Goal: Task Accomplishment & Management: Use online tool/utility

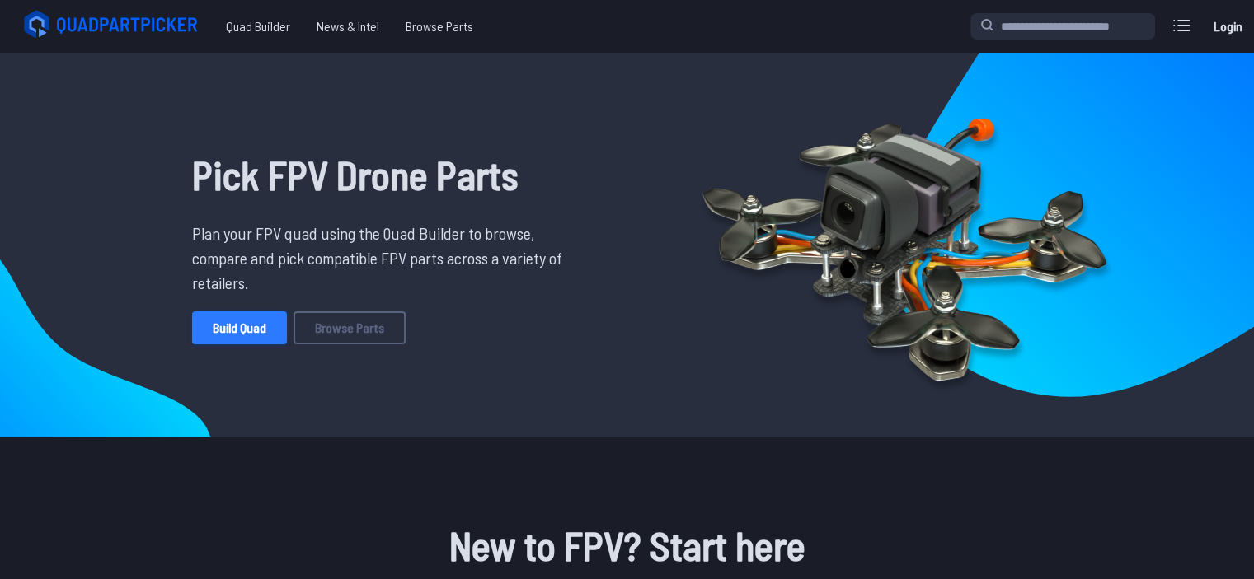
click at [245, 326] on link "Build Quad" at bounding box center [239, 328] width 95 height 33
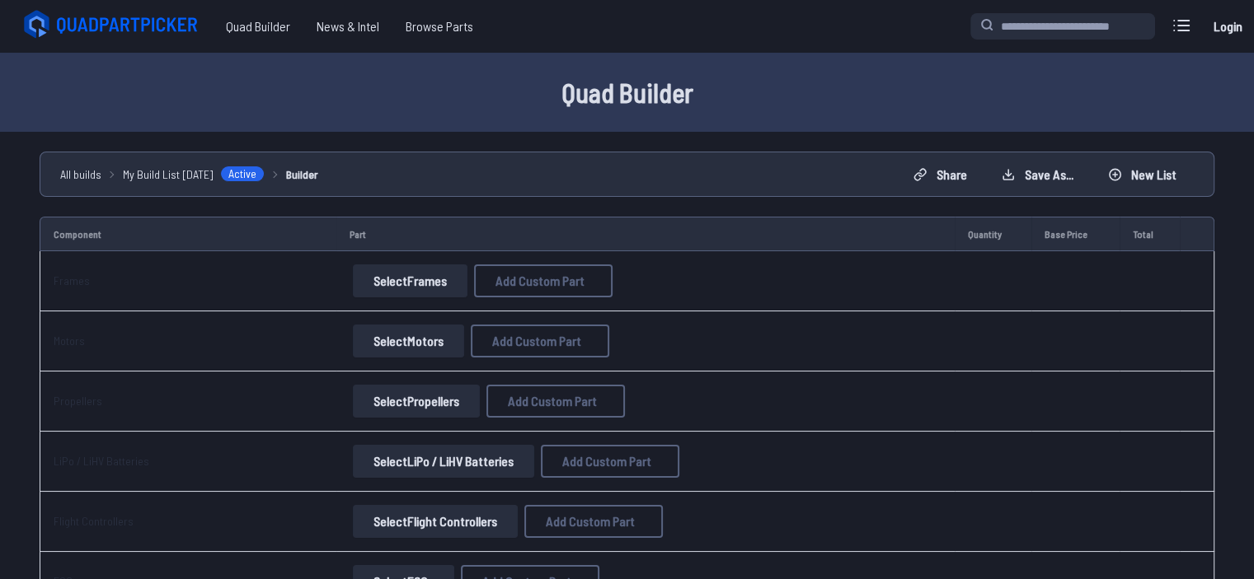
click at [419, 275] on button "Select Frames" at bounding box center [410, 281] width 115 height 33
click at [408, 279] on button "Select Frames" at bounding box center [410, 281] width 115 height 33
click at [514, 279] on span "Add Custom Part" at bounding box center [539, 280] width 89 height 13
select select "**********"
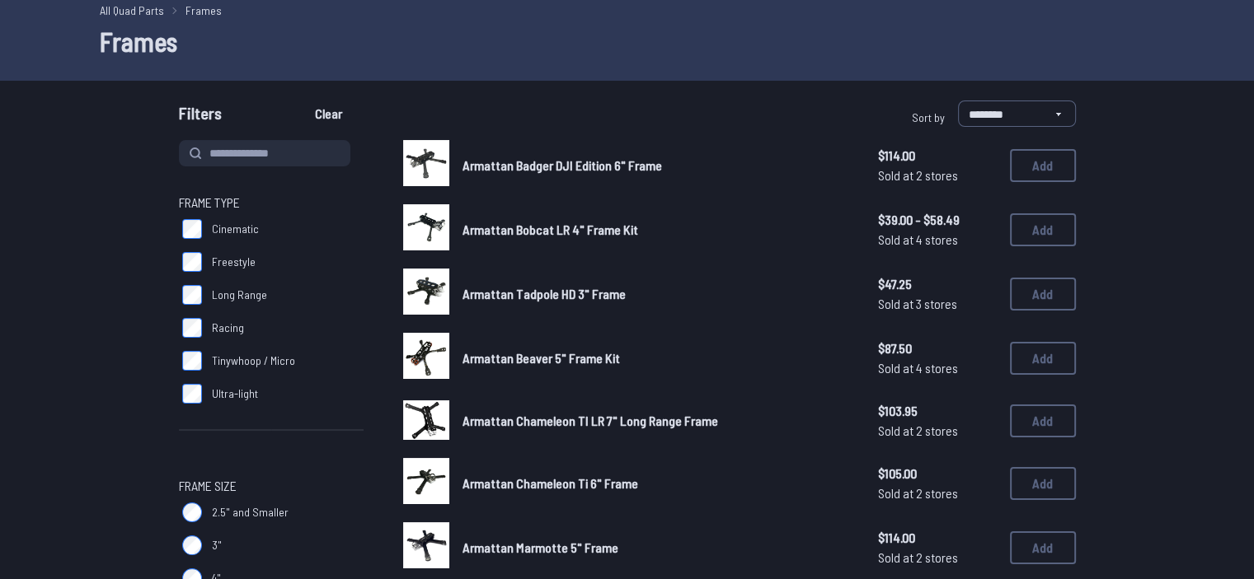
scroll to position [247, 0]
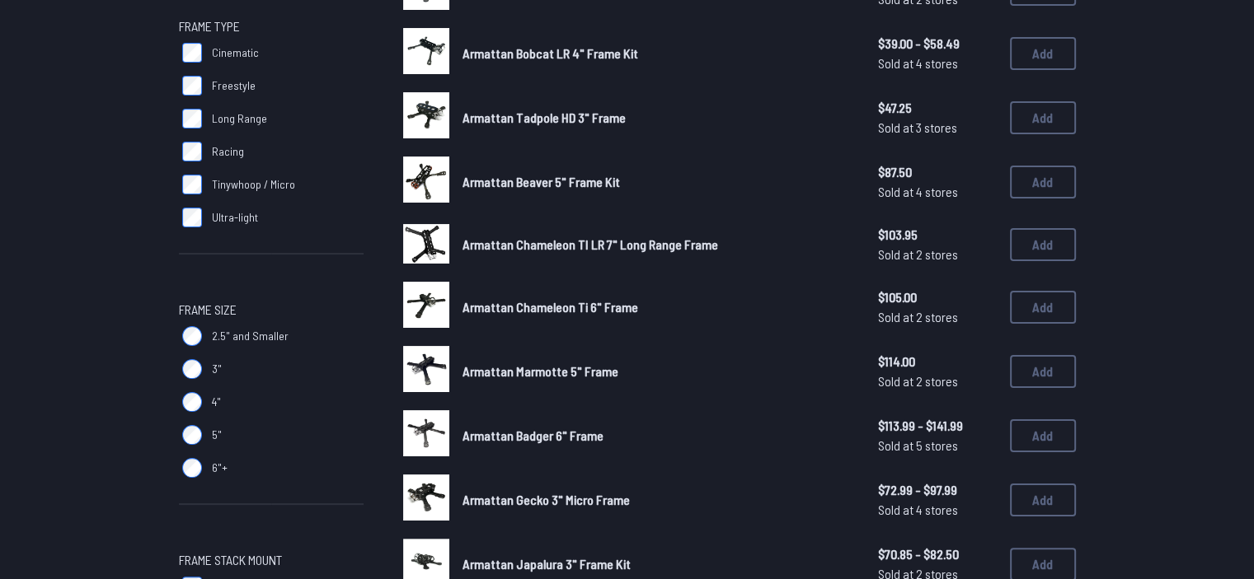
click at [219, 90] on span "Freestyle" at bounding box center [234, 85] width 44 height 16
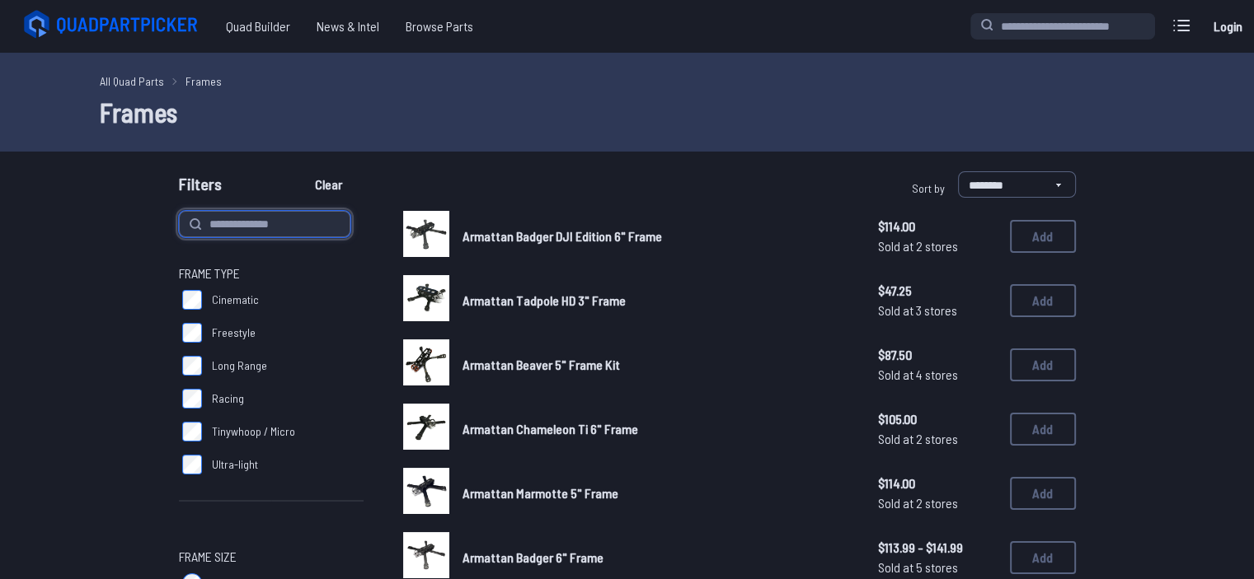
click at [274, 220] on input at bounding box center [264, 224] width 171 height 26
type input "******"
click at [301, 171] on button "Clear" at bounding box center [328, 184] width 55 height 26
type input "******"
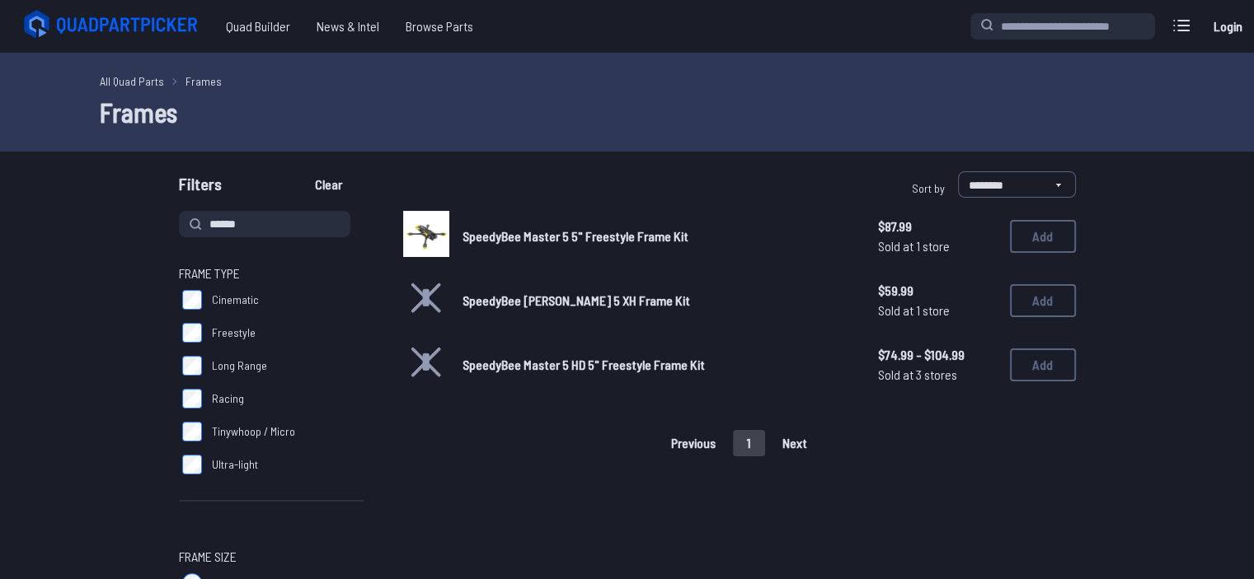
click at [593, 294] on span "SpeedyBee [PERSON_NAME] 5 XH Frame Kit" at bounding box center [575, 301] width 227 height 16
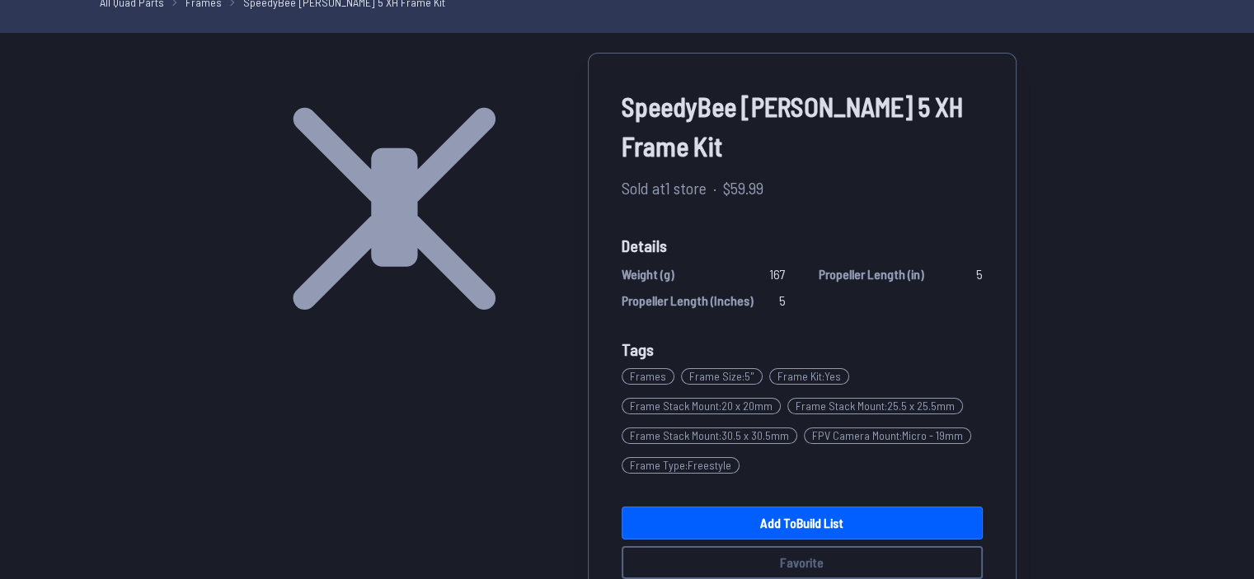
scroll to position [82, 0]
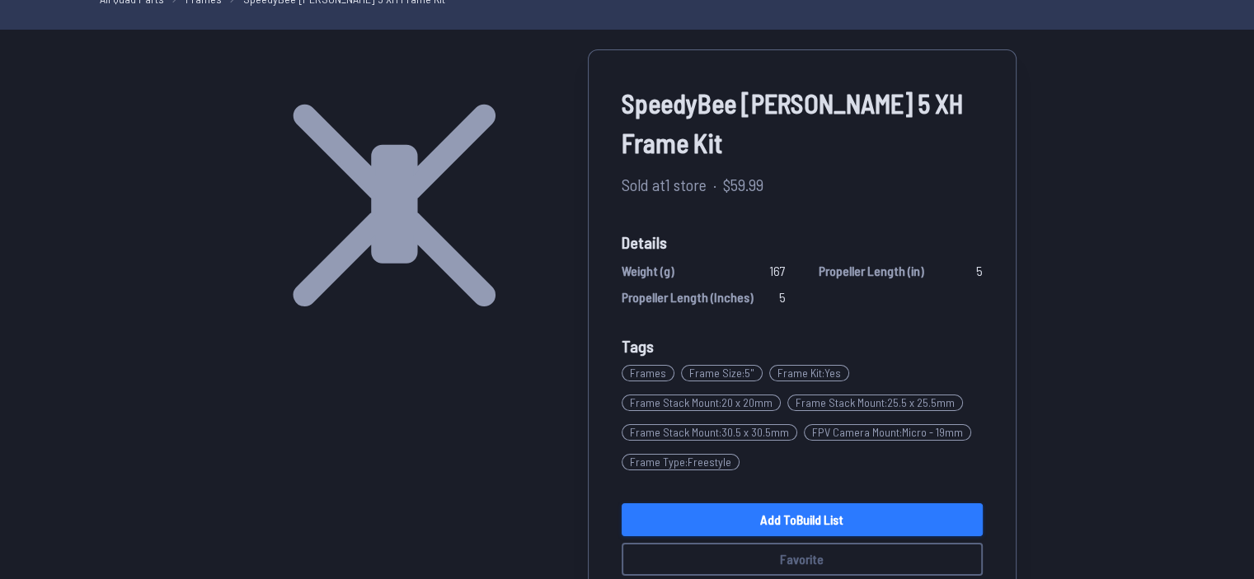
click at [833, 504] on link "Add to Build List" at bounding box center [801, 520] width 361 height 33
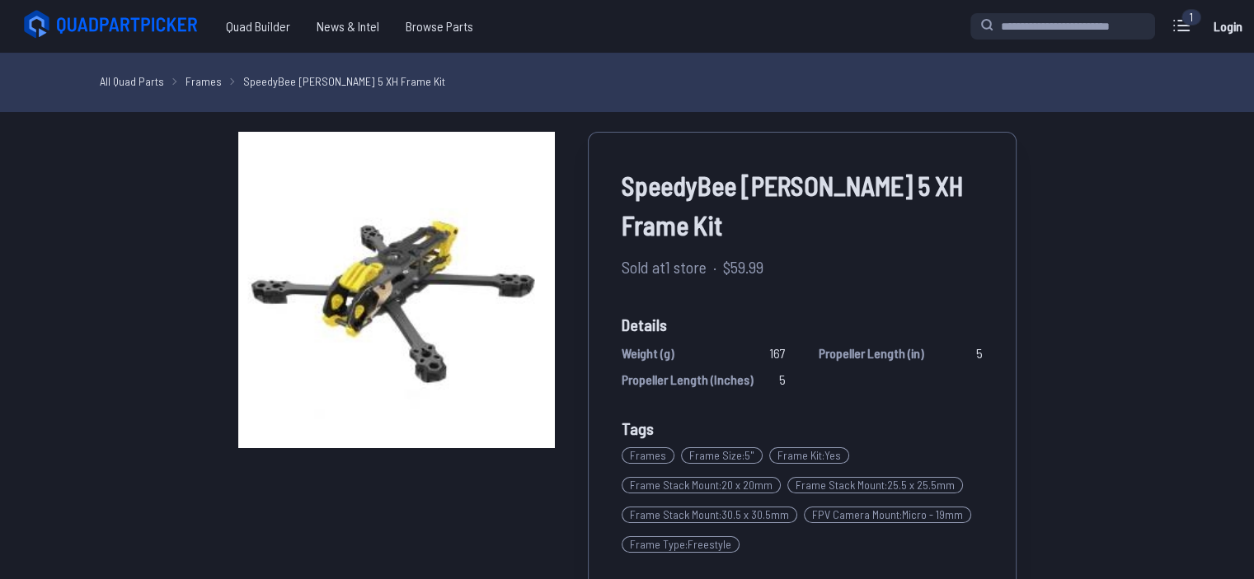
scroll to position [82, 0]
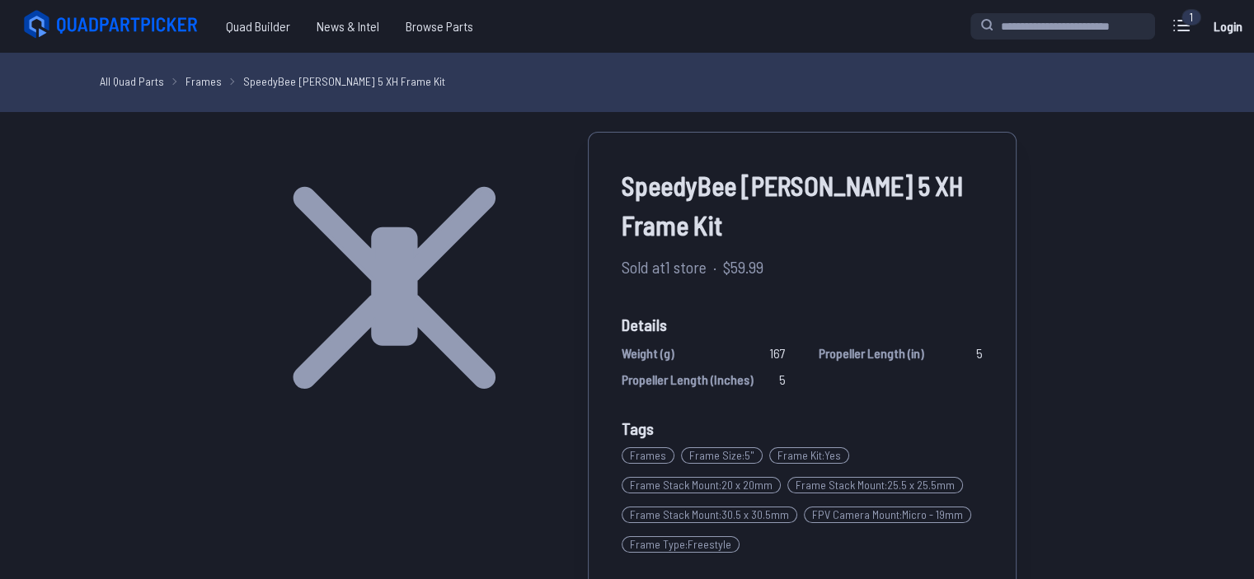
scroll to position [580, 0]
